Goal: Task Accomplishment & Management: Use online tool/utility

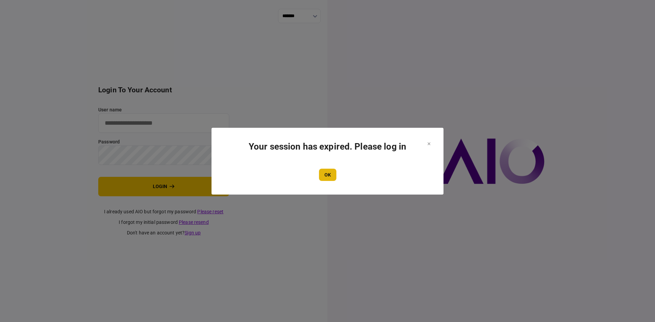
type input "**********"
click at [327, 172] on button "OK" at bounding box center [327, 175] width 17 height 12
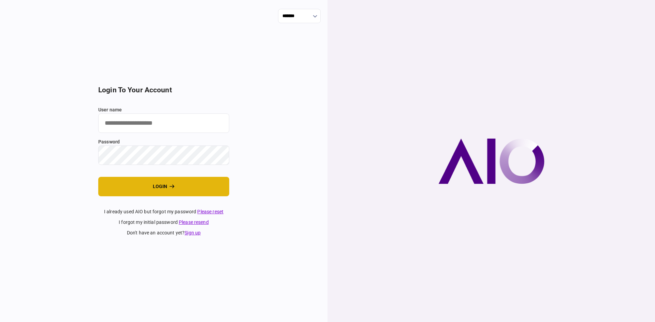
type input "**********"
click at [131, 190] on button "login" at bounding box center [163, 186] width 131 height 19
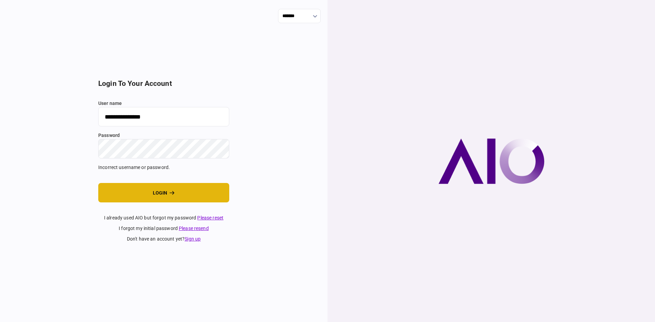
click at [169, 188] on button "login" at bounding box center [163, 192] width 131 height 19
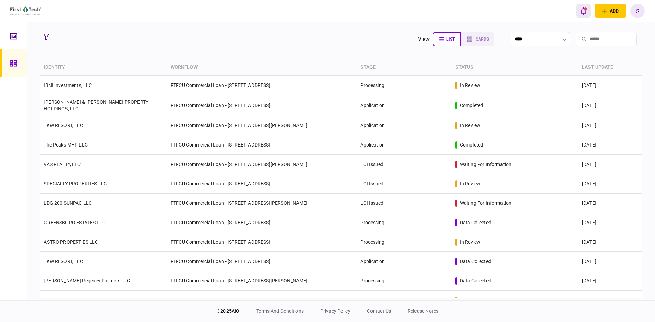
click at [584, 10] on div "open notifications list" at bounding box center [585, 9] width 3 height 3
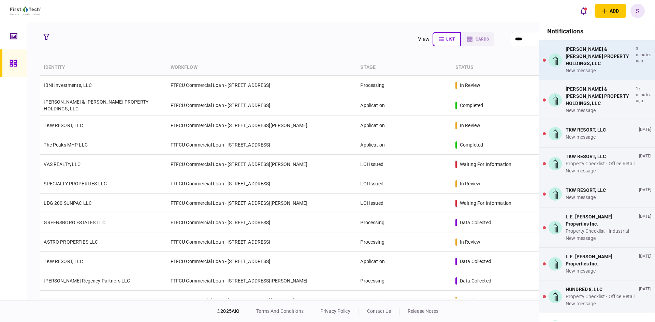
click at [590, 58] on div "CULLUM & KELLEY PROPERTY HOLDINGS, LLC" at bounding box center [599, 56] width 68 height 21
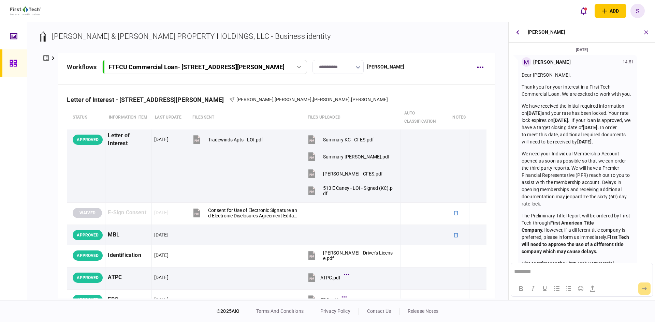
scroll to position [200, 0]
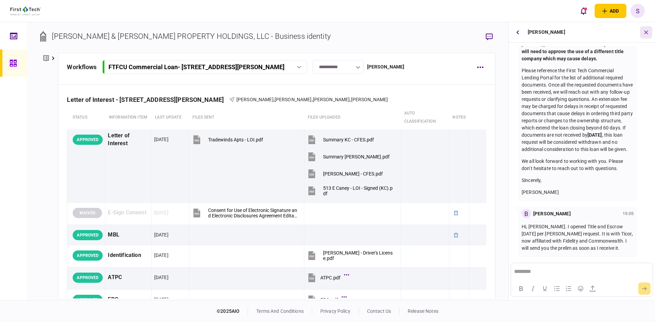
click at [647, 35] on icon "button" at bounding box center [646, 32] width 8 height 8
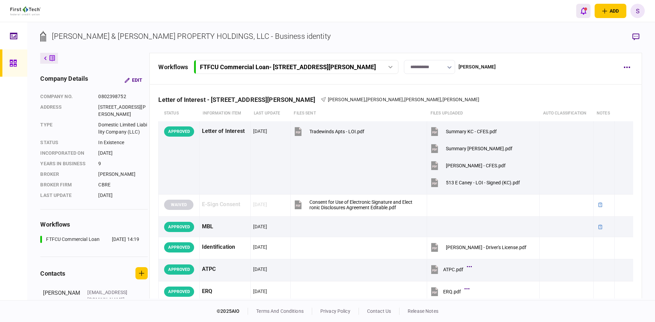
click at [585, 8] on div "open notifications list" at bounding box center [585, 9] width 3 height 3
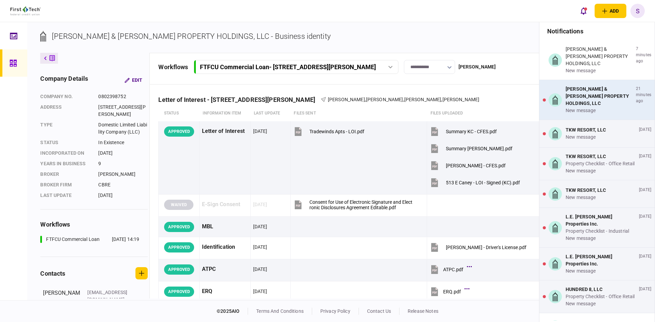
click at [586, 107] on div "new message" at bounding box center [599, 110] width 68 height 7
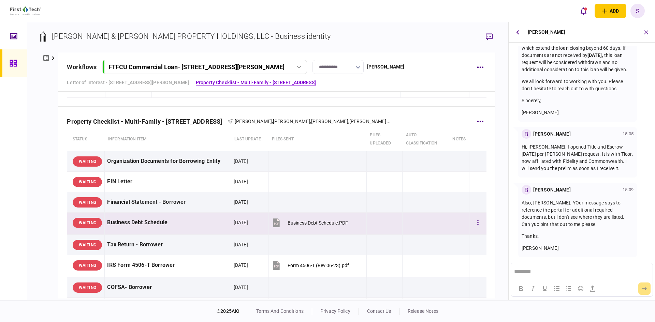
scroll to position [205, 0]
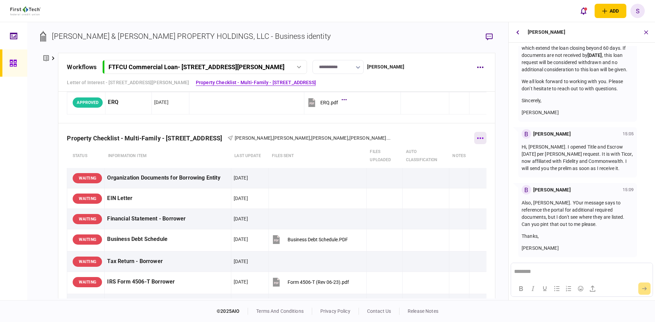
click at [479, 139] on button "button" at bounding box center [480, 138] width 12 height 12
click at [368, 135] on div at bounding box center [327, 161] width 655 height 322
click at [386, 138] on span "..." at bounding box center [388, 138] width 4 height 7
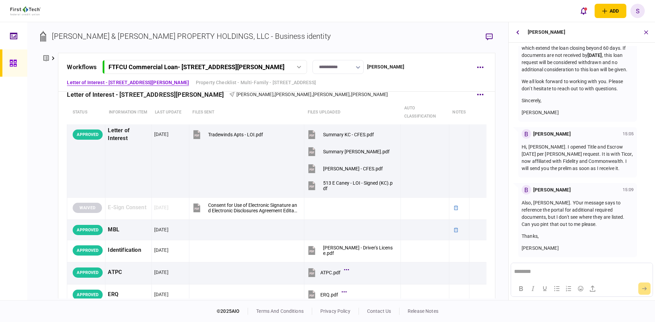
scroll to position [0, 0]
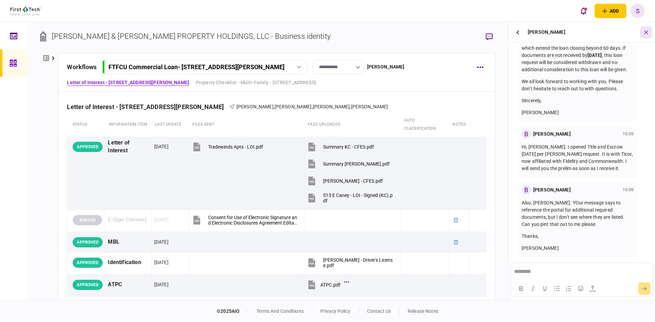
click at [643, 33] on icon "button" at bounding box center [646, 32] width 8 height 8
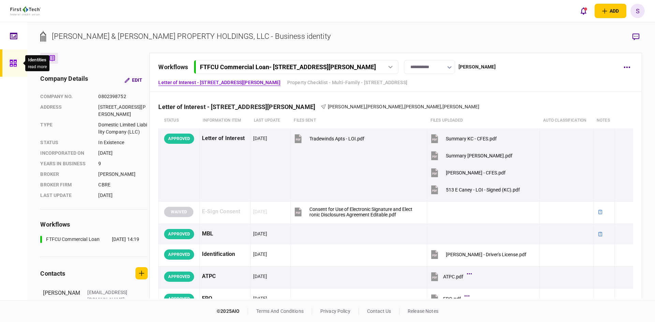
click at [17, 64] on div at bounding box center [15, 62] width 11 height 27
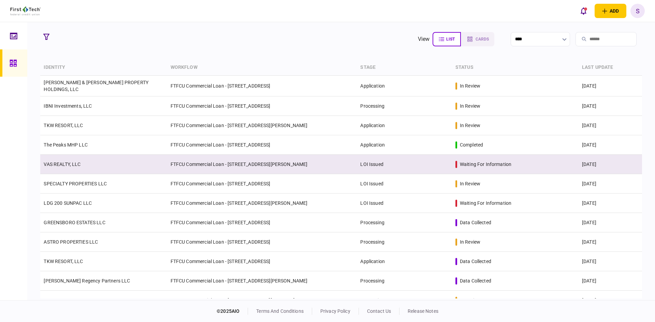
click at [132, 160] on td "VAS REALTY, LLC" at bounding box center [103, 164] width 127 height 19
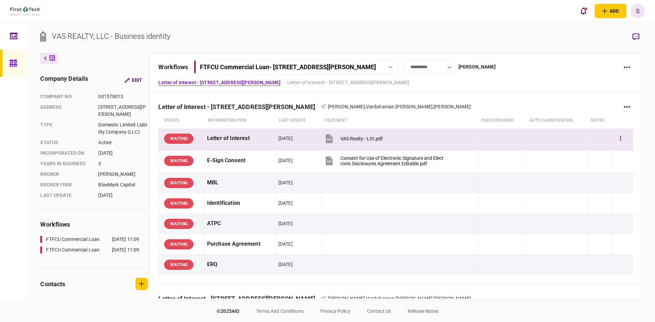
click at [364, 138] on div "VAS Realty - LOI.pdf" at bounding box center [361, 138] width 42 height 5
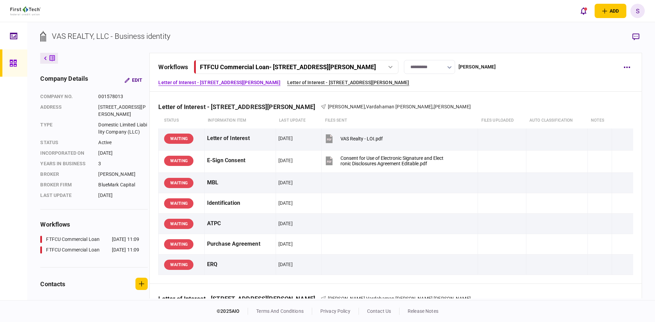
drag, startPoint x: 281, startPoint y: 84, endPoint x: 284, endPoint y: 82, distance: 3.7
click at [287, 84] on link "Letter of Interest - 6227 Thompson Road" at bounding box center [348, 82] width 122 height 7
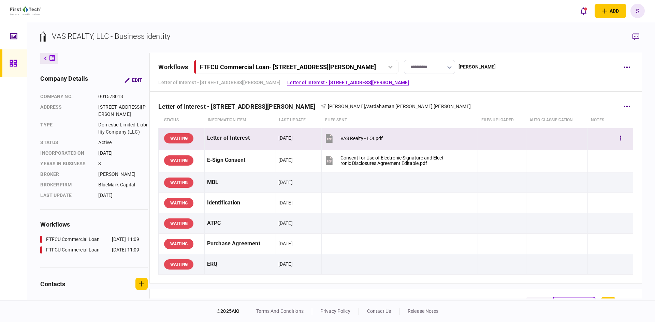
click at [356, 139] on div "VAS Realty - LOI.pdf" at bounding box center [361, 138] width 42 height 5
click at [614, 138] on button "button" at bounding box center [620, 138] width 12 height 12
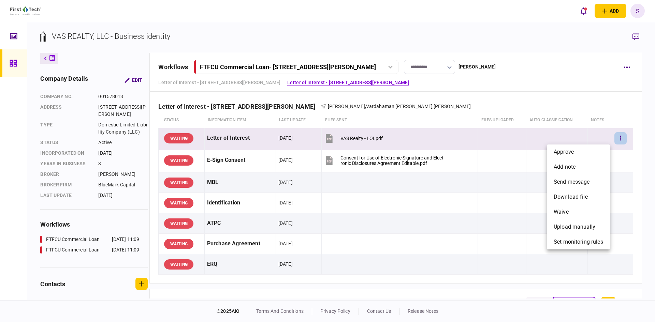
click at [616, 137] on div at bounding box center [327, 161] width 655 height 322
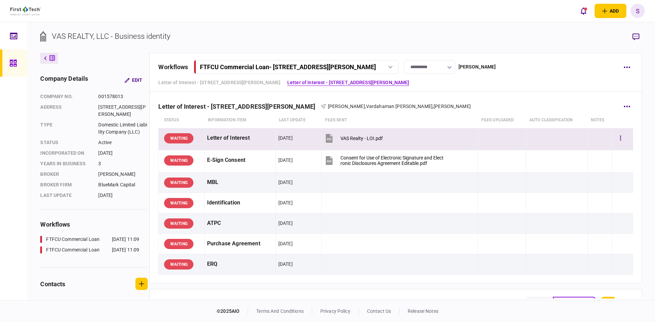
click at [490, 148] on td at bounding box center [502, 139] width 48 height 22
click at [620, 137] on icon "button" at bounding box center [620, 138] width 1 height 6
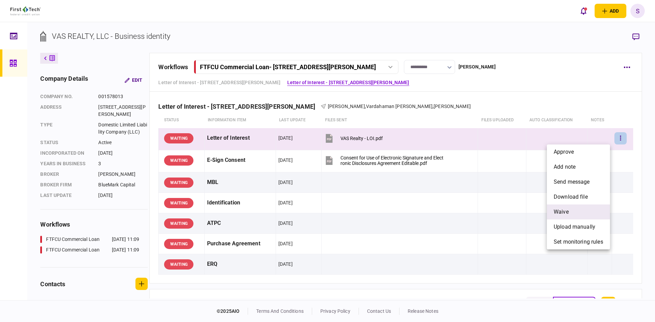
click at [562, 212] on span "waive" at bounding box center [560, 212] width 15 height 8
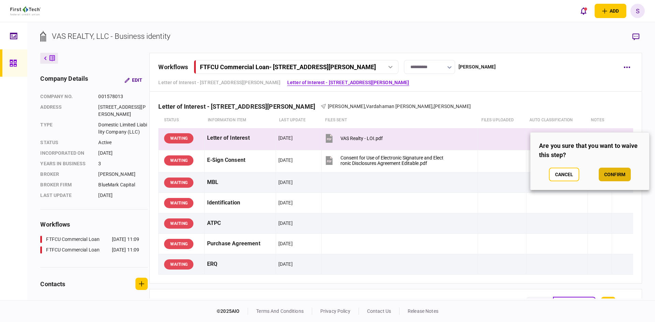
click at [617, 176] on button "confirm" at bounding box center [614, 175] width 32 height 14
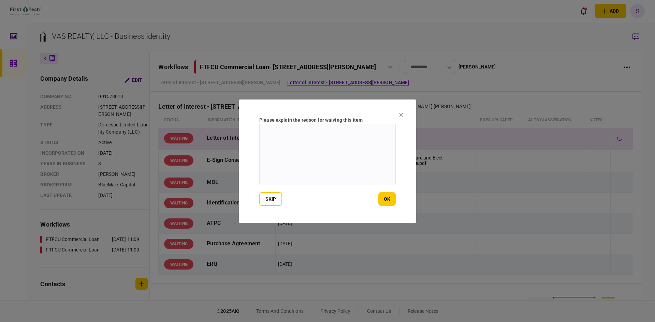
click at [295, 150] on textarea at bounding box center [327, 154] width 136 height 61
type textarea "**********"
click at [388, 197] on button "ok" at bounding box center [386, 199] width 17 height 14
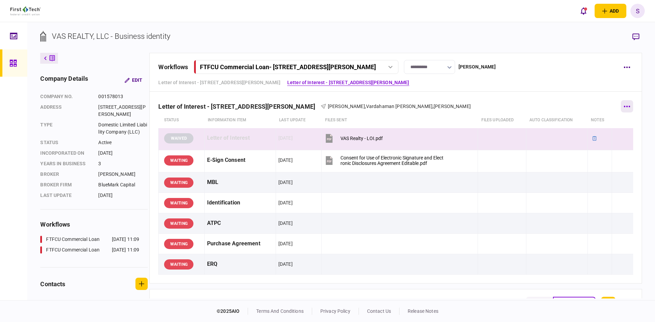
click at [627, 110] on button "button" at bounding box center [627, 106] width 12 height 12
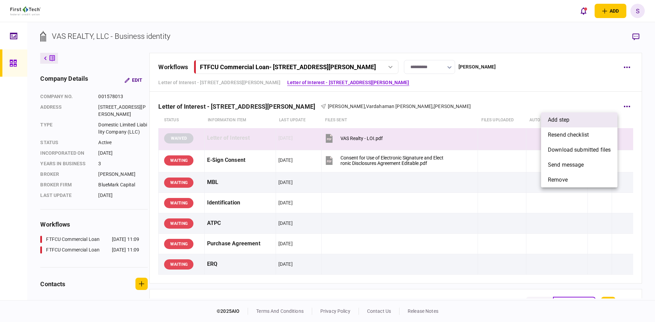
click at [588, 124] on li "add step" at bounding box center [579, 120] width 76 height 15
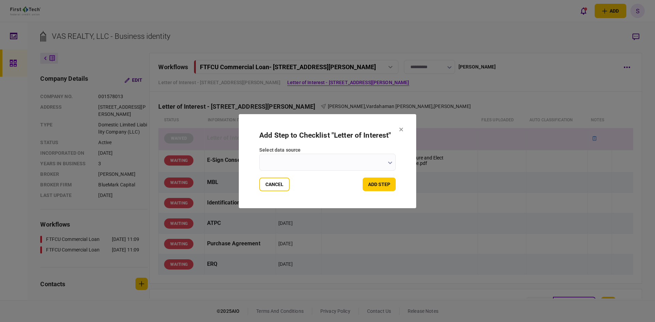
click at [286, 169] on input "select data source" at bounding box center [327, 162] width 136 height 17
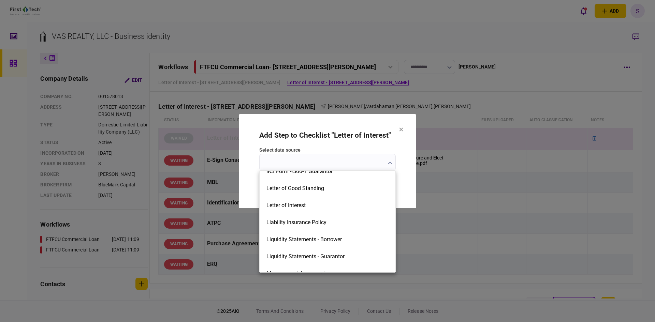
scroll to position [614, 0]
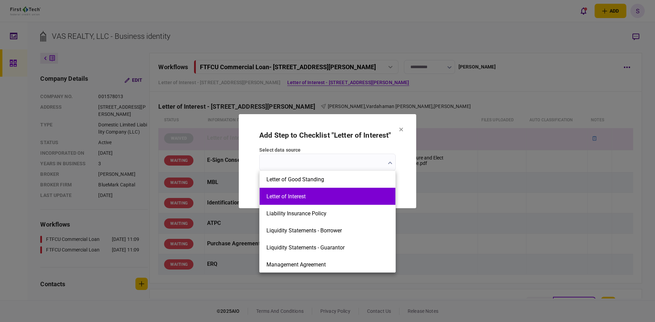
click at [290, 198] on button "Letter of Interest" at bounding box center [327, 196] width 122 height 6
type input "**********"
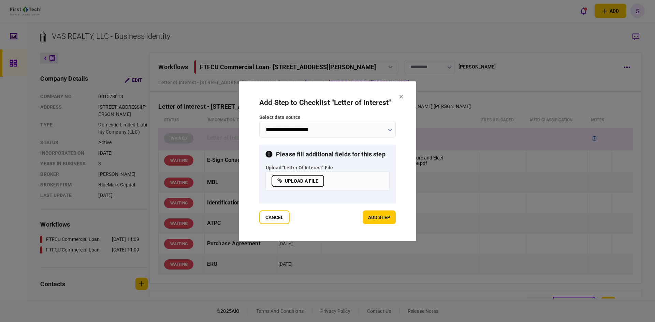
click at [294, 182] on label "upload a file" at bounding box center [297, 181] width 53 height 12
click at [0, 0] on input "upload a file" at bounding box center [0, 0] width 0 height 0
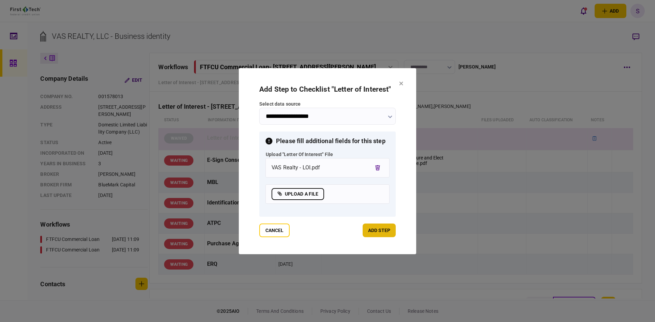
click at [376, 230] on button "add step" at bounding box center [379, 231] width 33 height 14
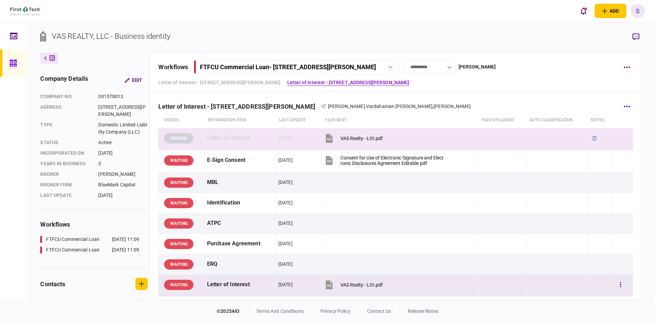
click at [351, 285] on div "VAS Realty - LOI.pdf" at bounding box center [361, 284] width 42 height 5
